Goal: Information Seeking & Learning: Learn about a topic

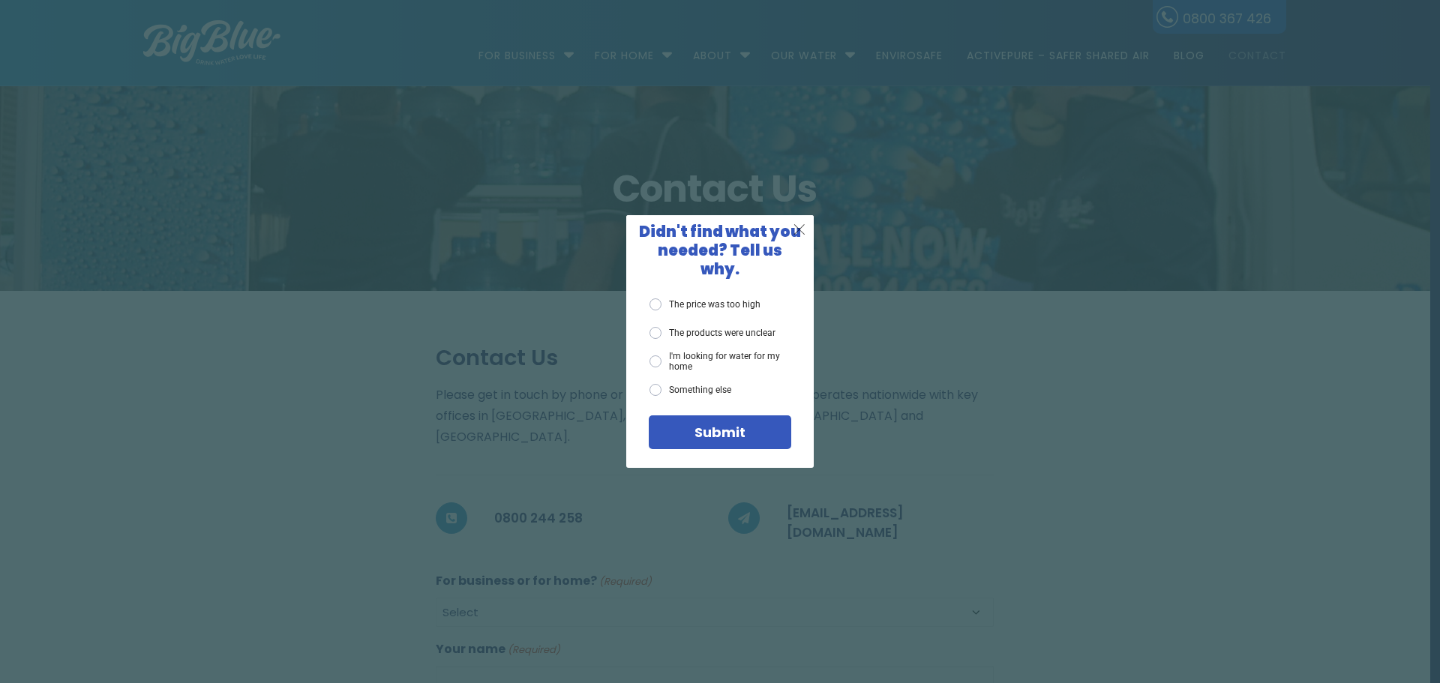
click at [801, 235] on span "X" at bounding box center [799, 229] width 13 height 19
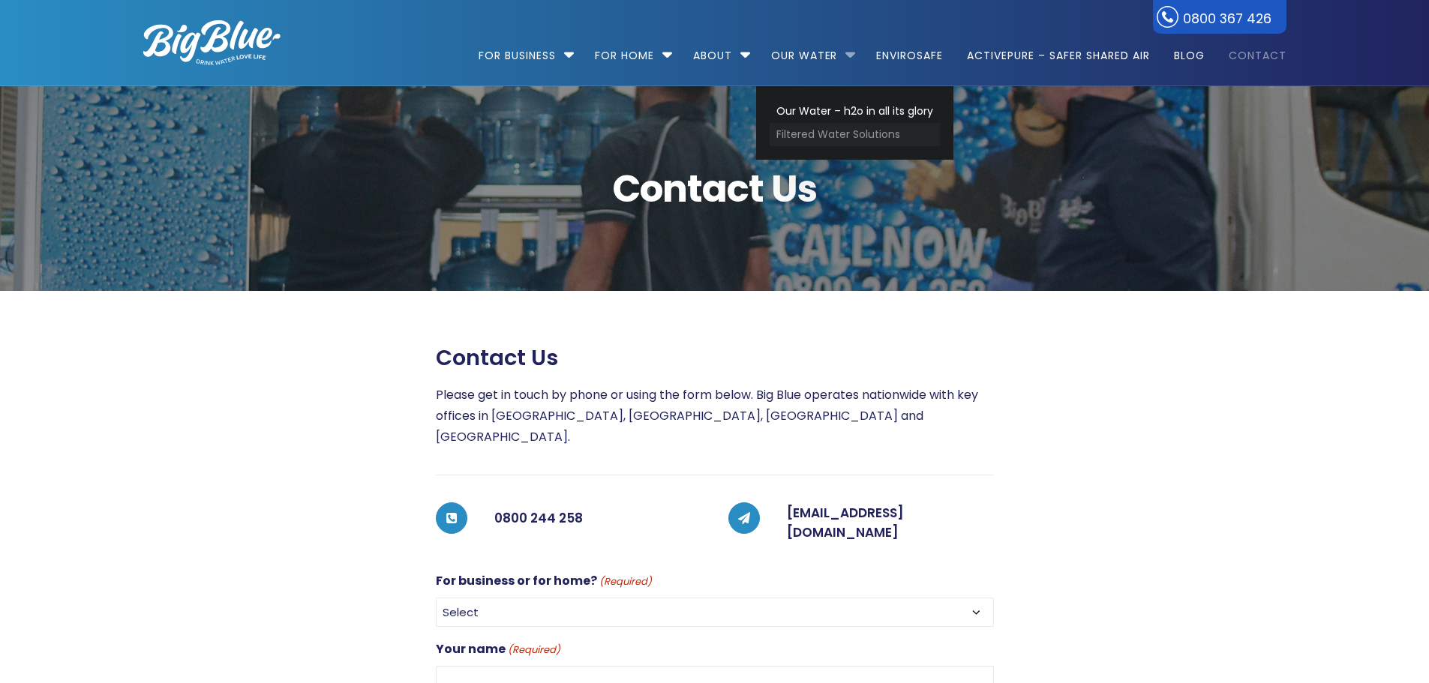
click at [829, 130] on link "Filtered Water Solutions" at bounding box center [854, 134] width 170 height 23
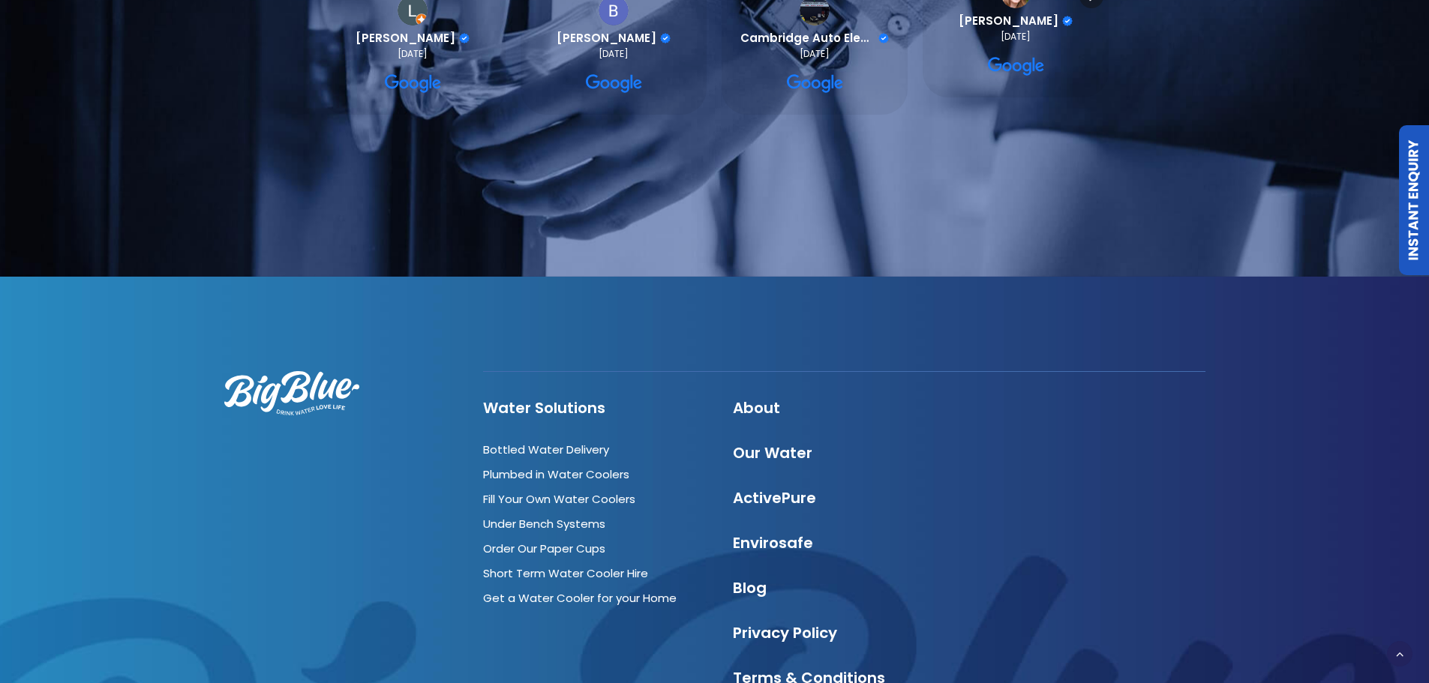
scroll to position [4575, 0]
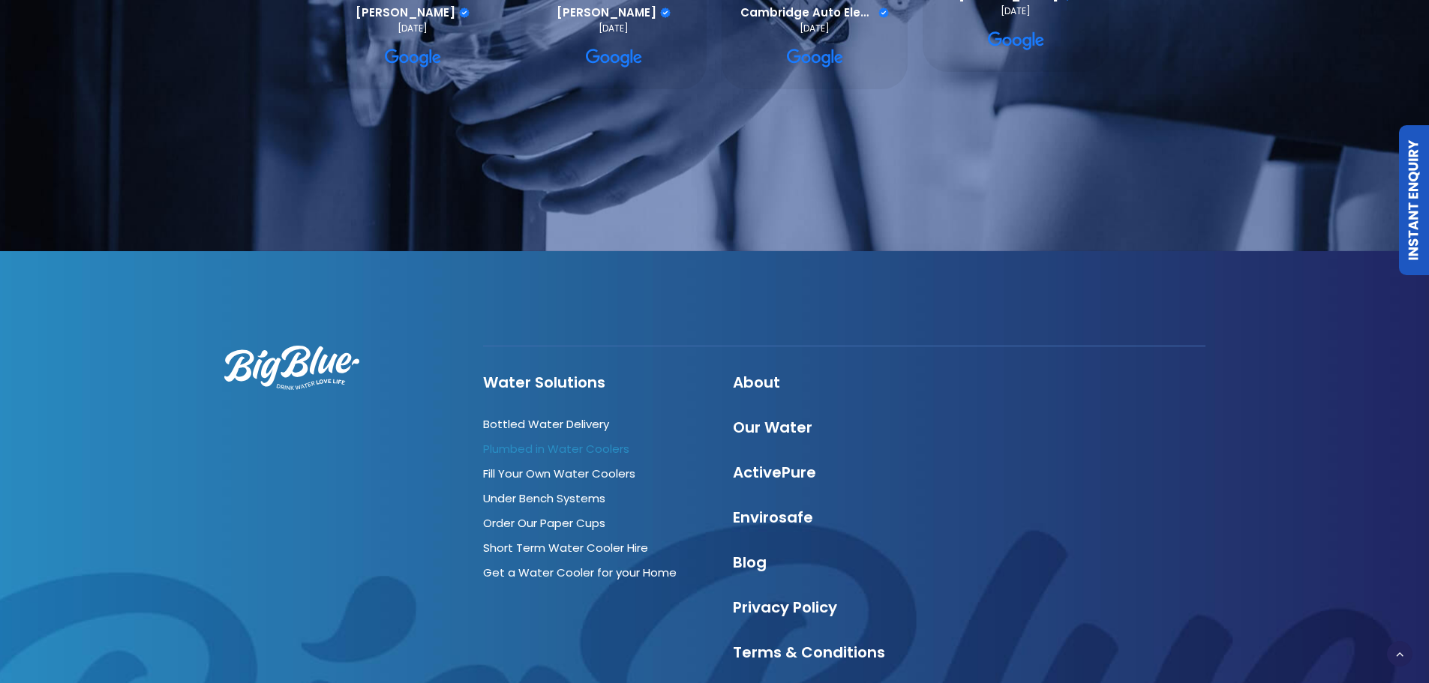
click at [580, 441] on link "Plumbed in Water Coolers" at bounding box center [556, 449] width 146 height 16
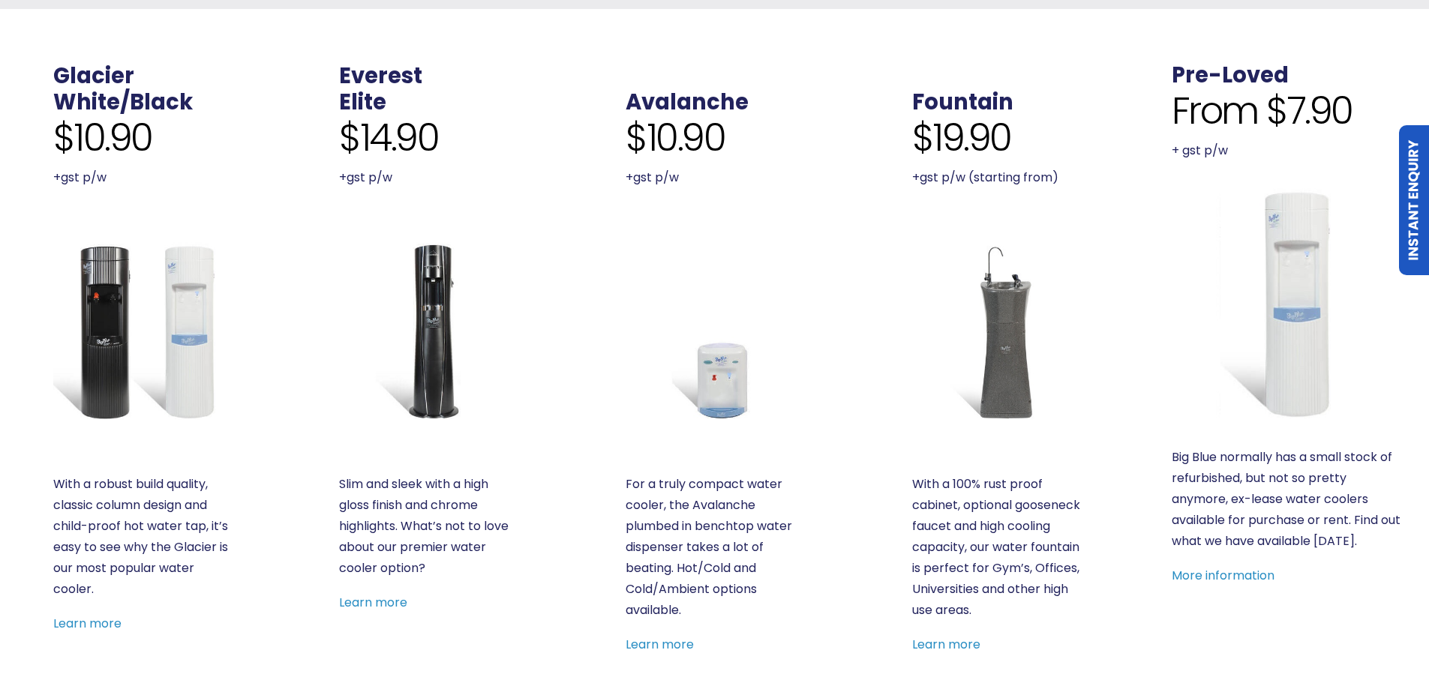
scroll to position [750, 0]
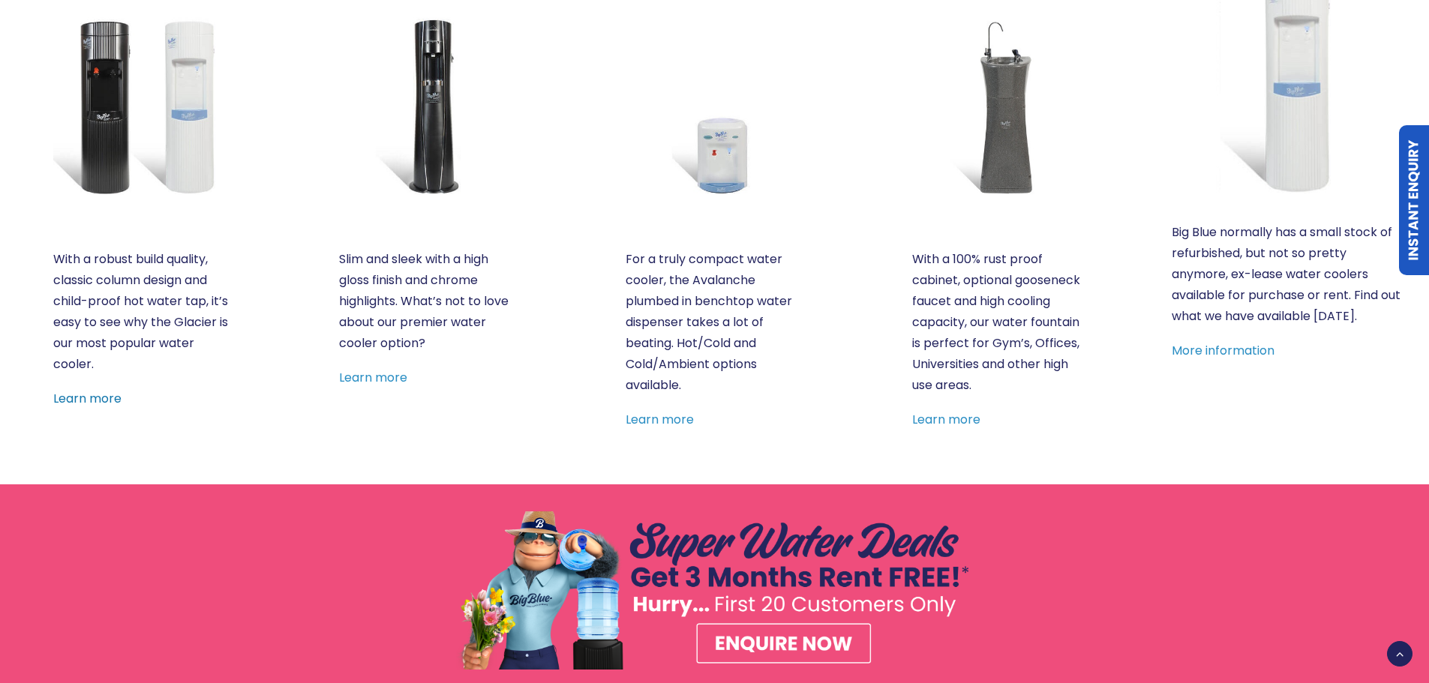
click at [96, 397] on link "Learn more" at bounding box center [87, 398] width 68 height 17
